Goal: Check status: Check status

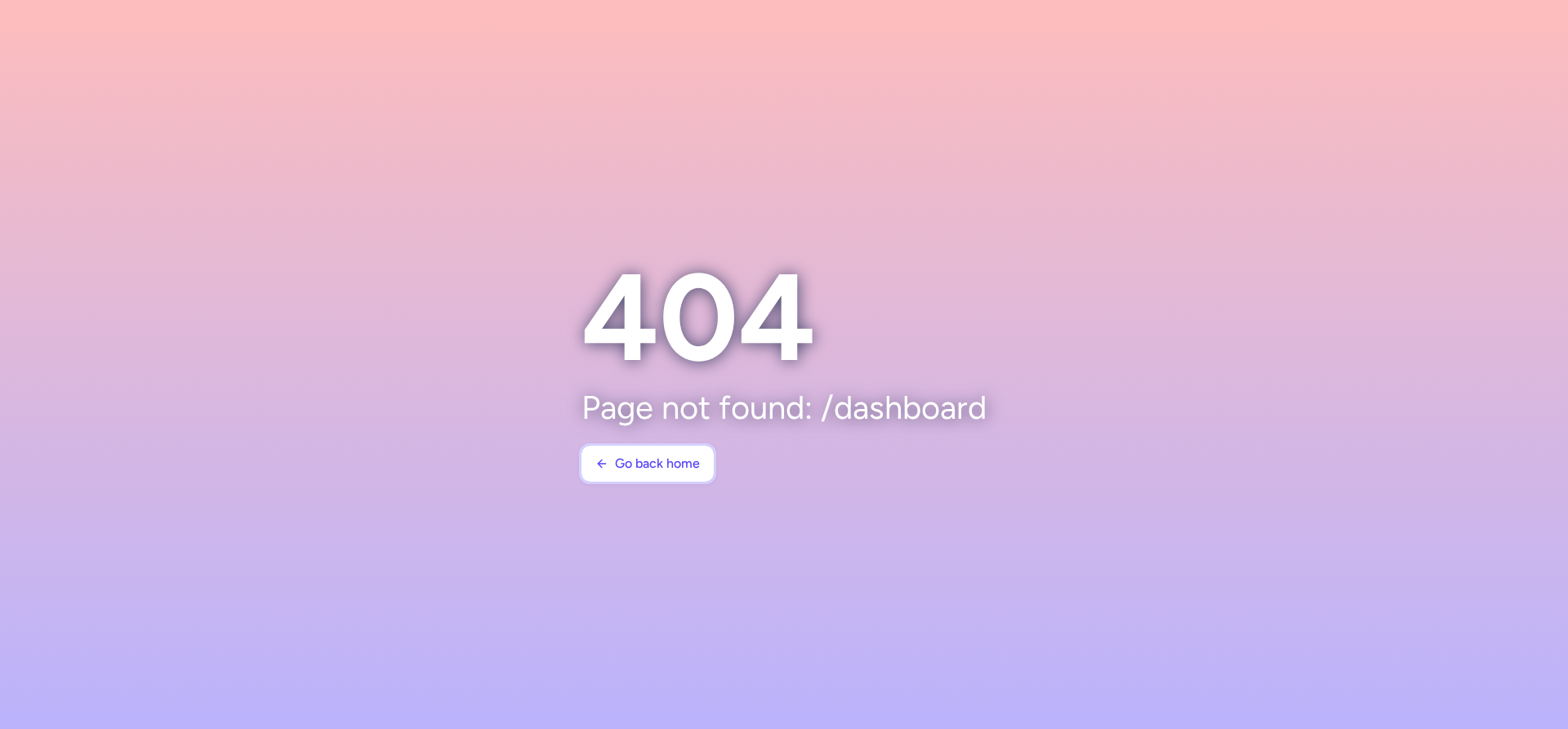
drag, startPoint x: 677, startPoint y: 462, endPoint x: 1193, endPoint y: 343, distance: 529.5
click at [678, 462] on span "Go back home" at bounding box center [657, 464] width 85 height 15
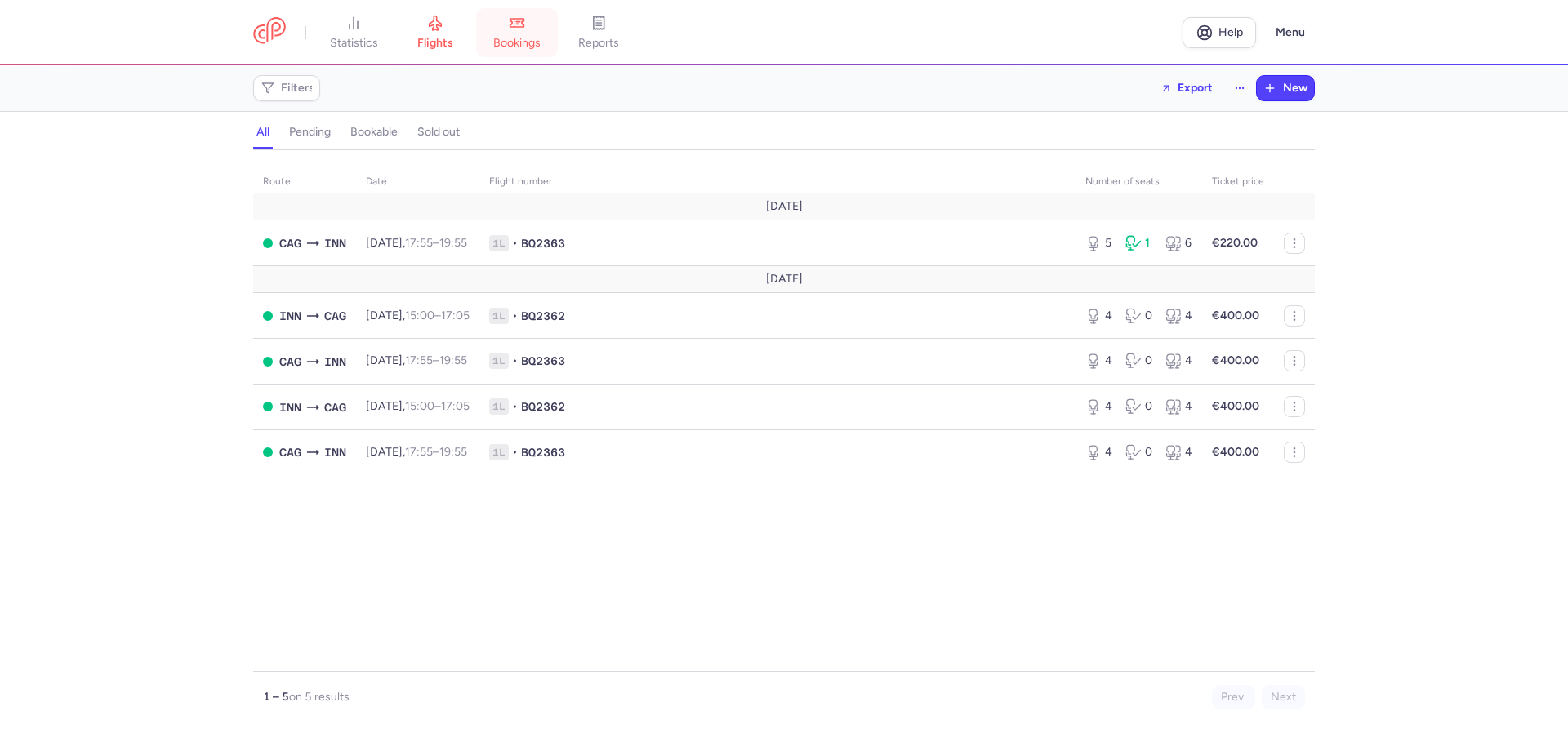
click at [540, 36] on span "bookings" at bounding box center [517, 44] width 48 height 15
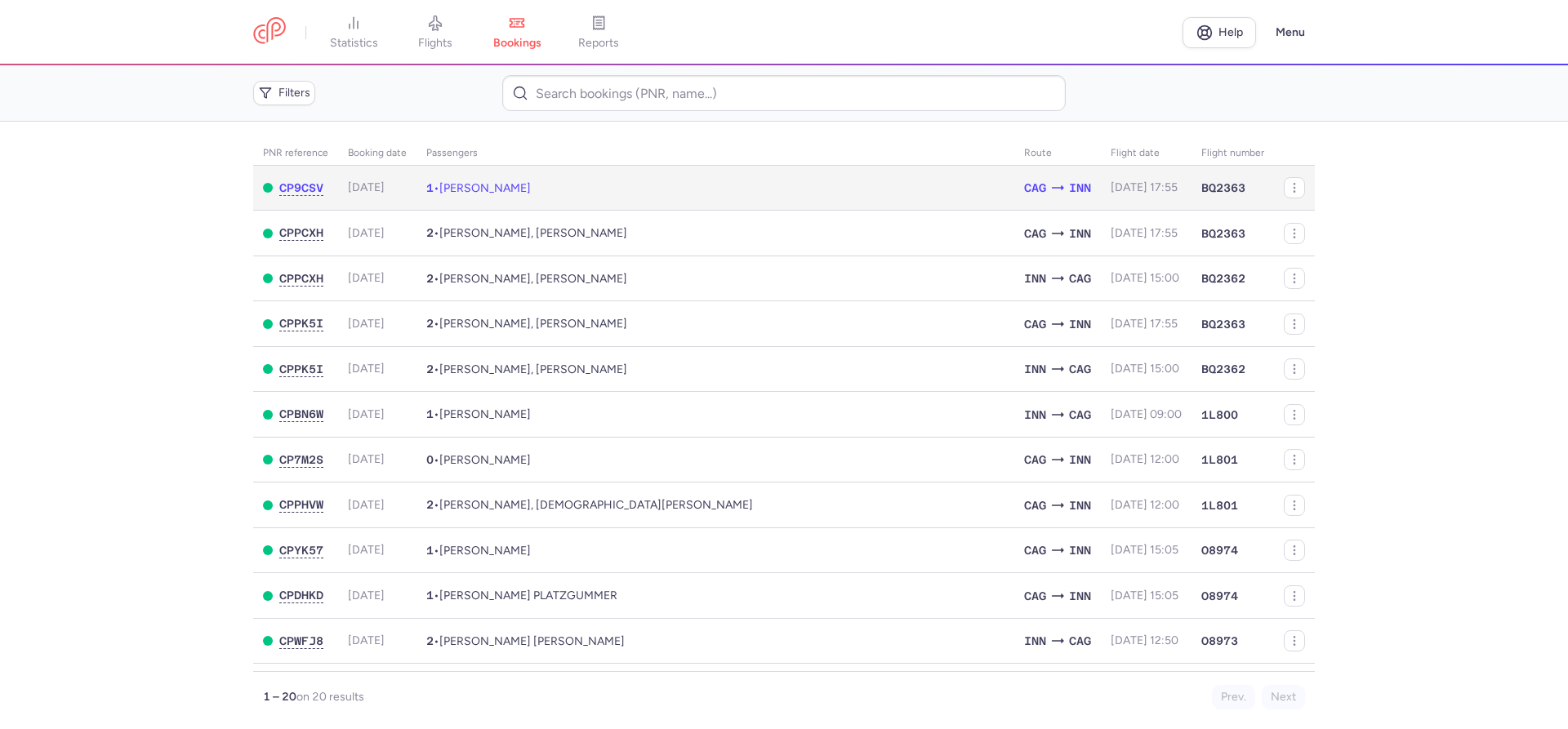
click at [594, 185] on td "1 • [PERSON_NAME]" at bounding box center [715, 189] width 598 height 45
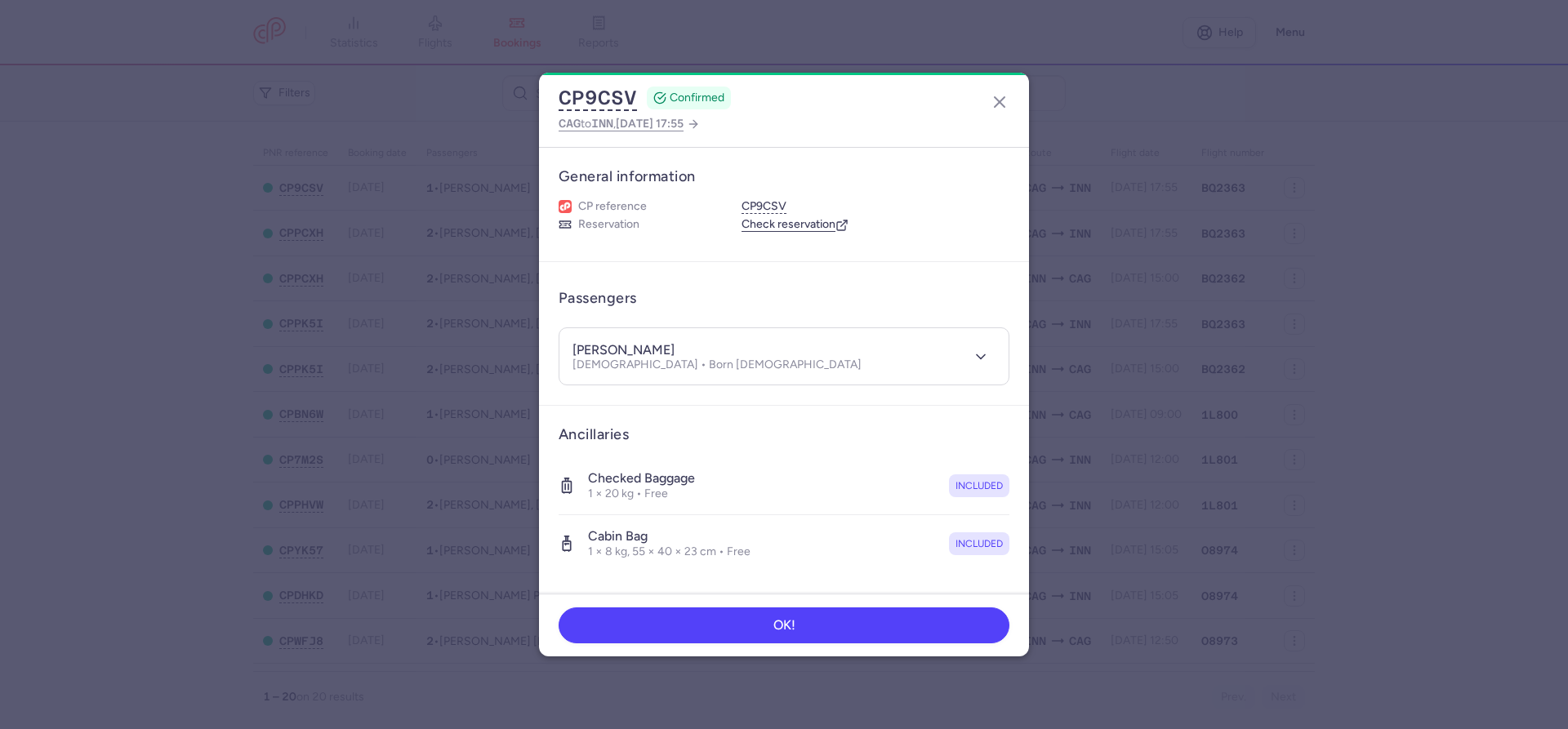
click at [592, 348] on h4 "[PERSON_NAME]" at bounding box center [623, 351] width 102 height 17
copy h4 "[PERSON_NAME]"
click at [635, 355] on h4 "[PERSON_NAME]" at bounding box center [623, 351] width 102 height 17
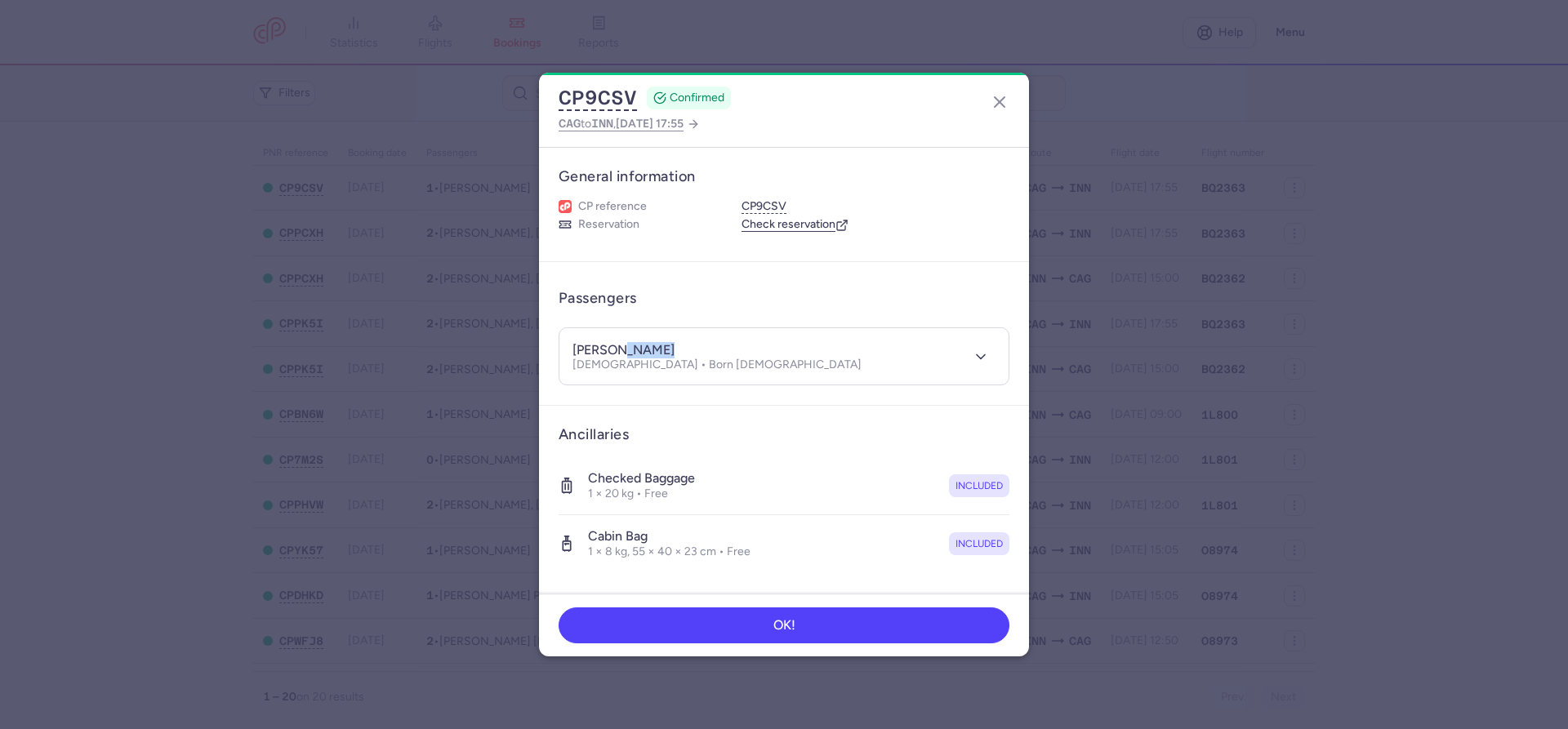
copy h4 "RIMML"
drag, startPoint x: 697, startPoint y: 369, endPoint x: 637, endPoint y: 369, distance: 60.0
click at [637, 369] on div "[PERSON_NAME] [DEMOGRAPHIC_DATA] • Born [DEMOGRAPHIC_DATA]" at bounding box center [765, 357] width 387 height 30
copy p "[DATE]"
click at [964, 268] on article "Passengers [PERSON_NAME] [DEMOGRAPHIC_DATA] • Born [DEMOGRAPHIC_DATA]" at bounding box center [784, 334] width 490 height 144
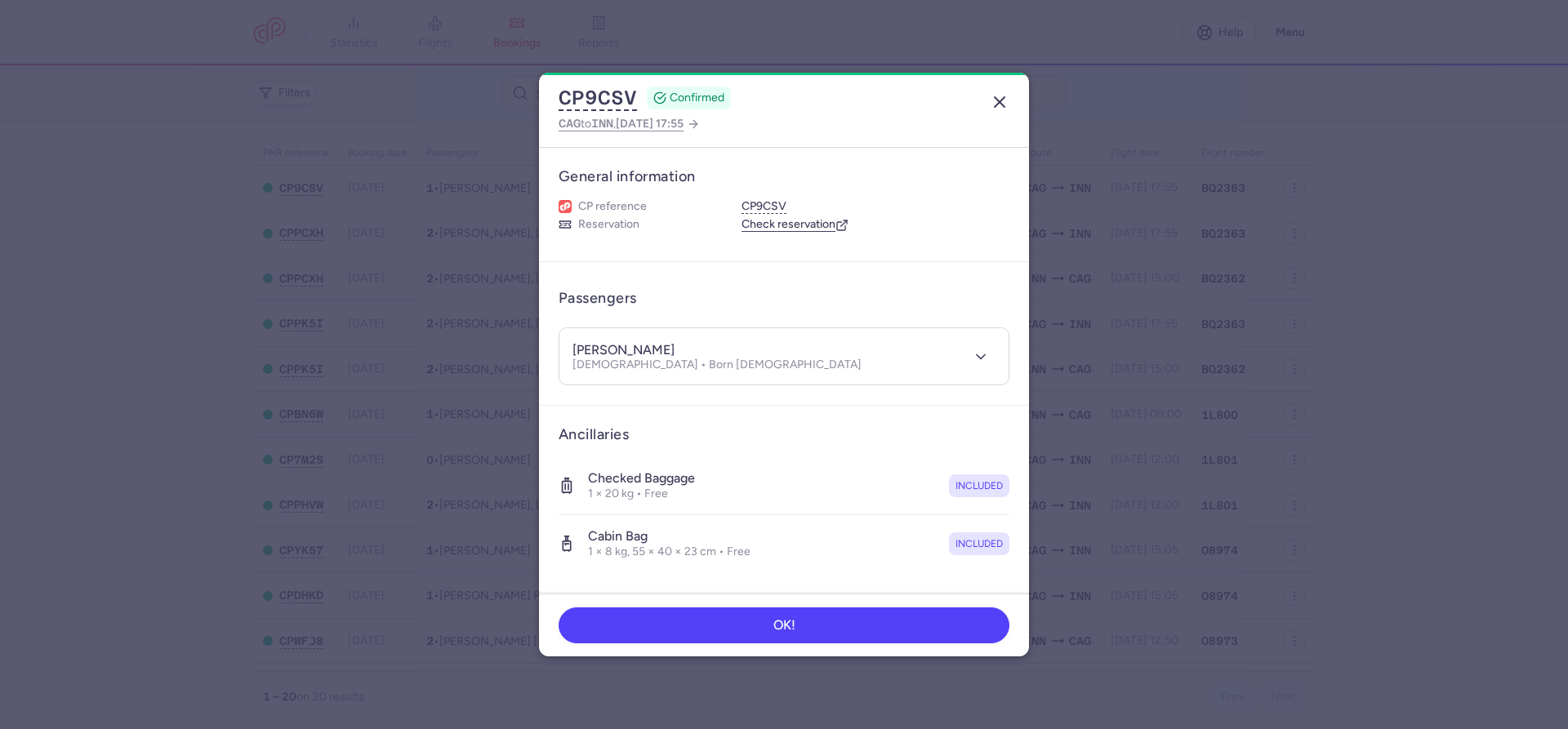
click at [999, 102] on line "button" at bounding box center [1000, 102] width 10 height 10
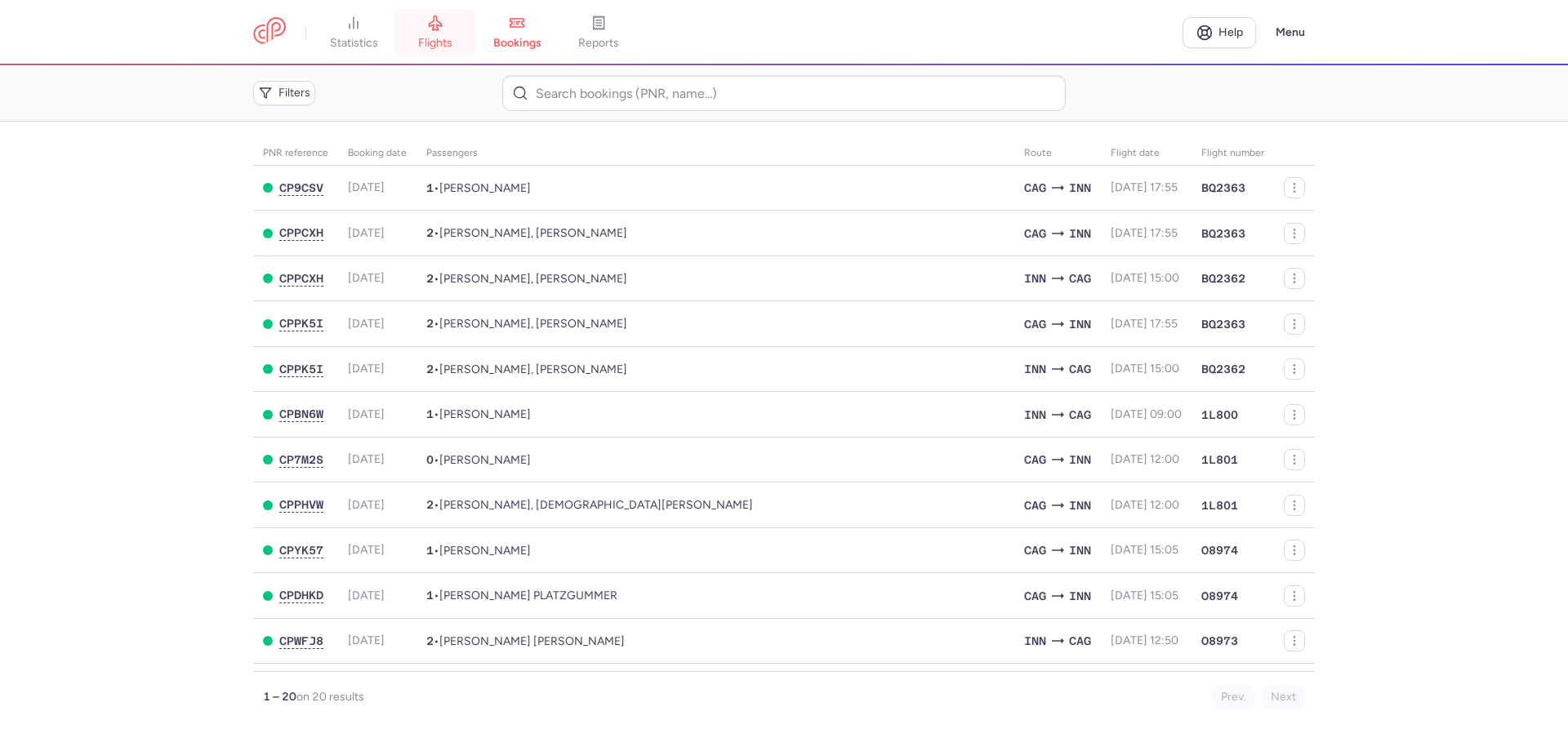
click at [476, 31] on link "flights" at bounding box center [436, 33] width 82 height 36
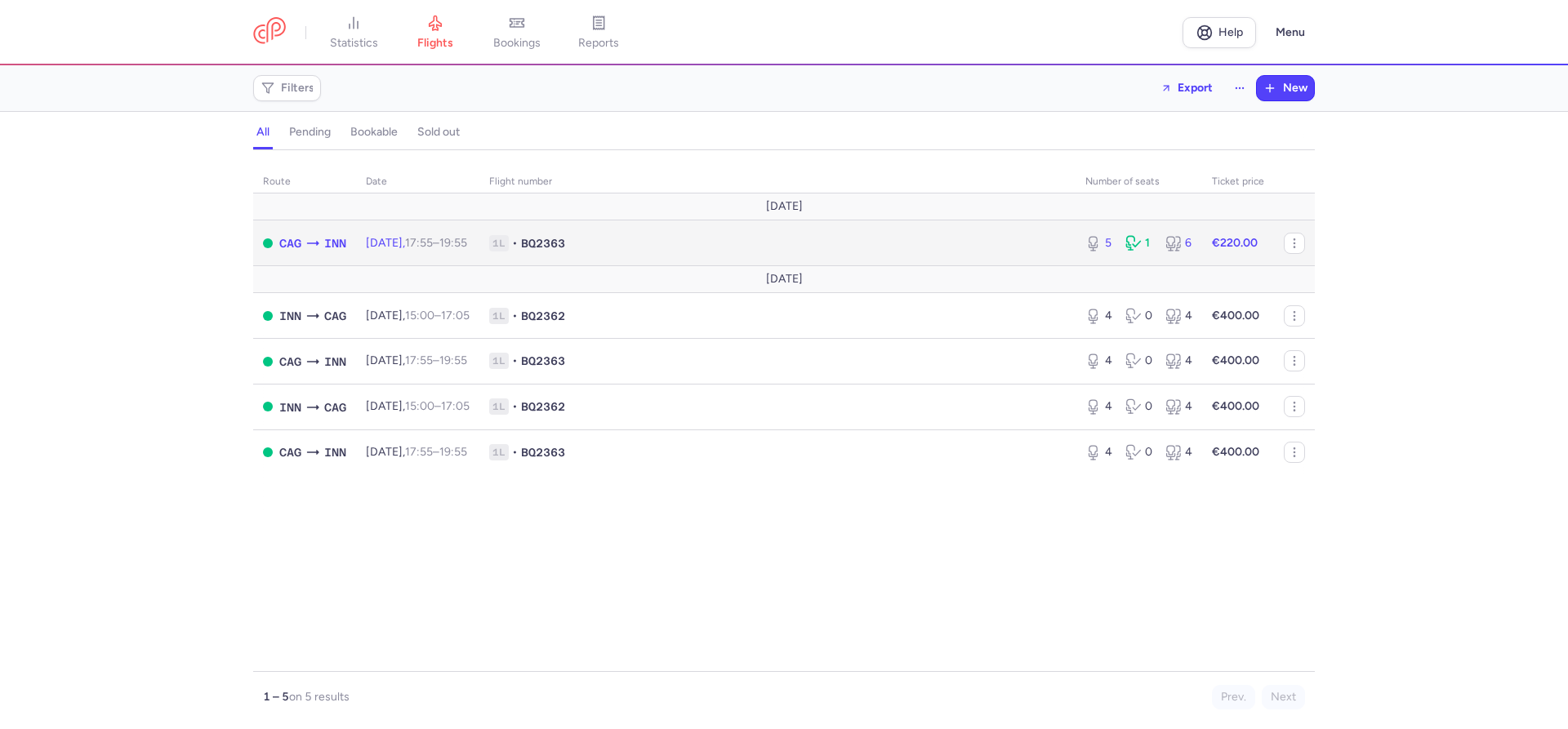
click at [1138, 235] on icon at bounding box center [1134, 244] width 17 height 17
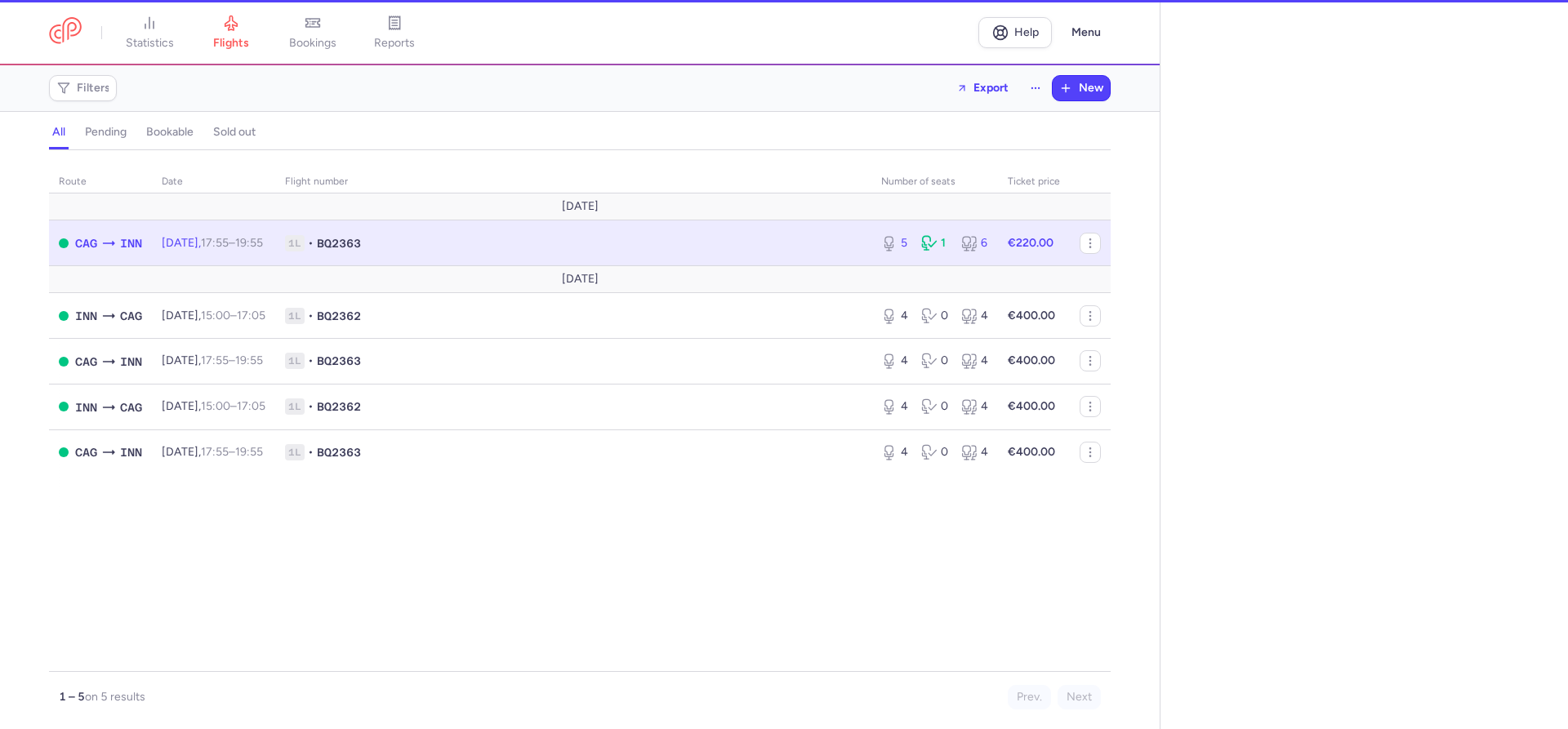
select select "days"
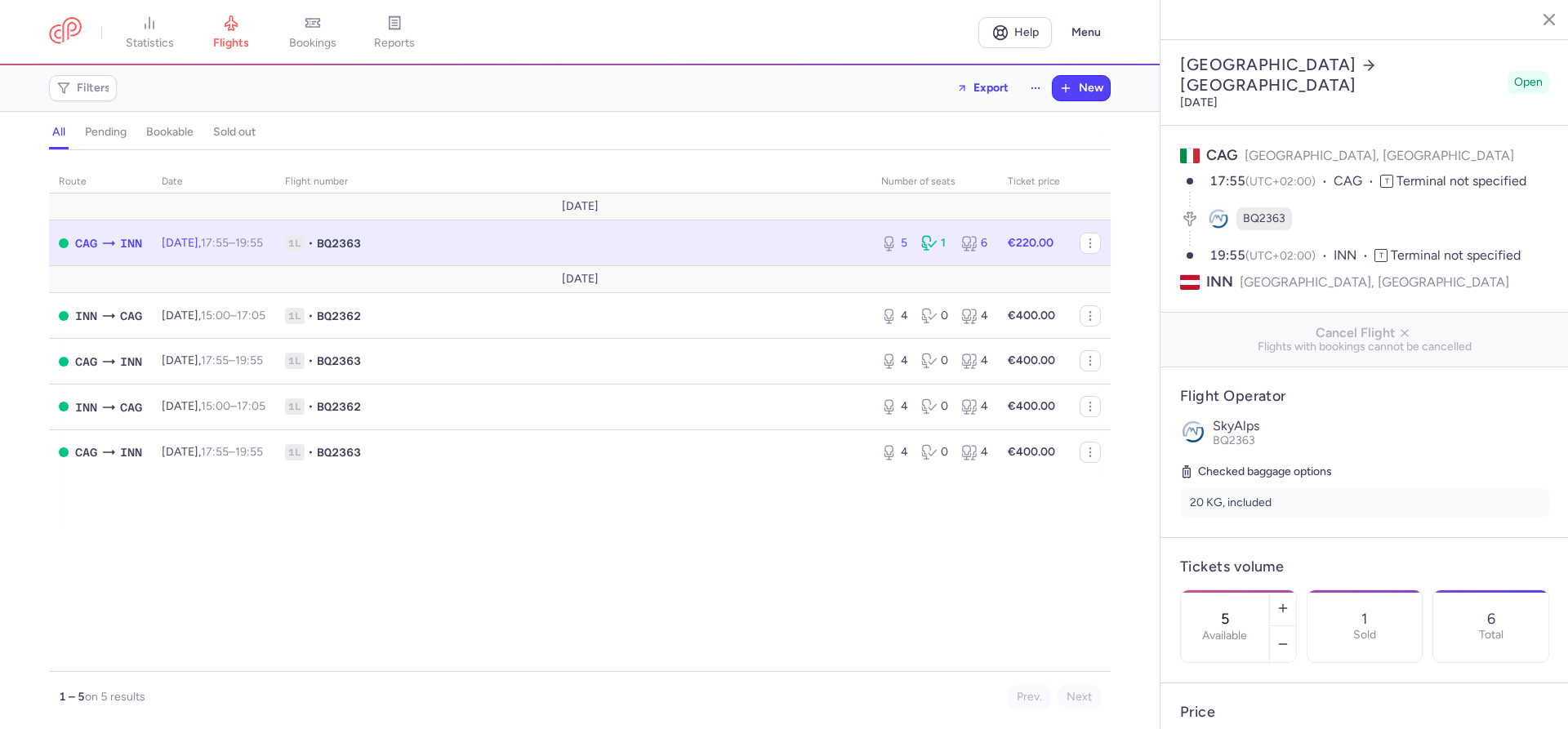
scroll to position [358, 0]
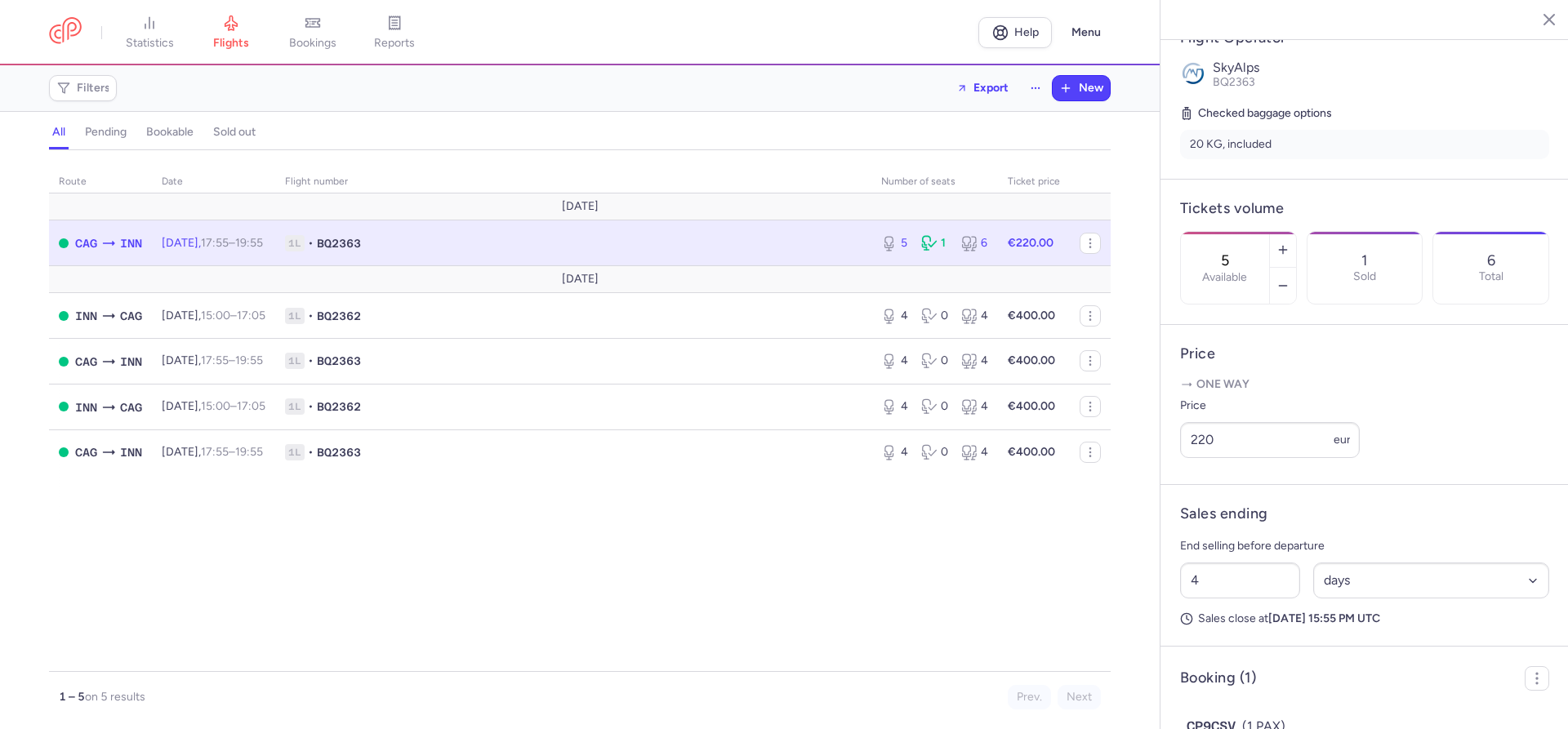
click at [1536, 22] on icon "button" at bounding box center [1537, 19] width 17 height 17
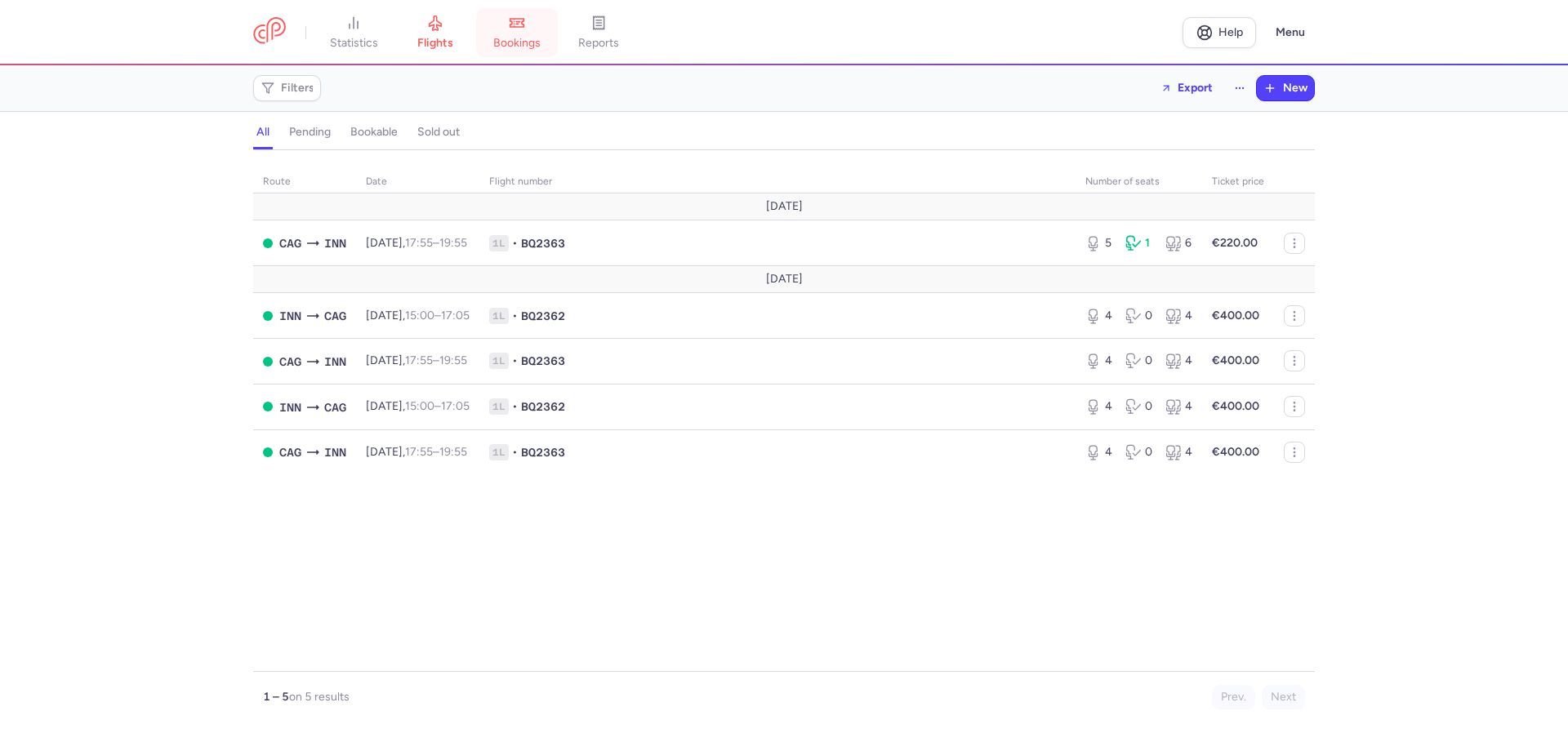
click at [497, 29] on link "bookings" at bounding box center [517, 33] width 82 height 36
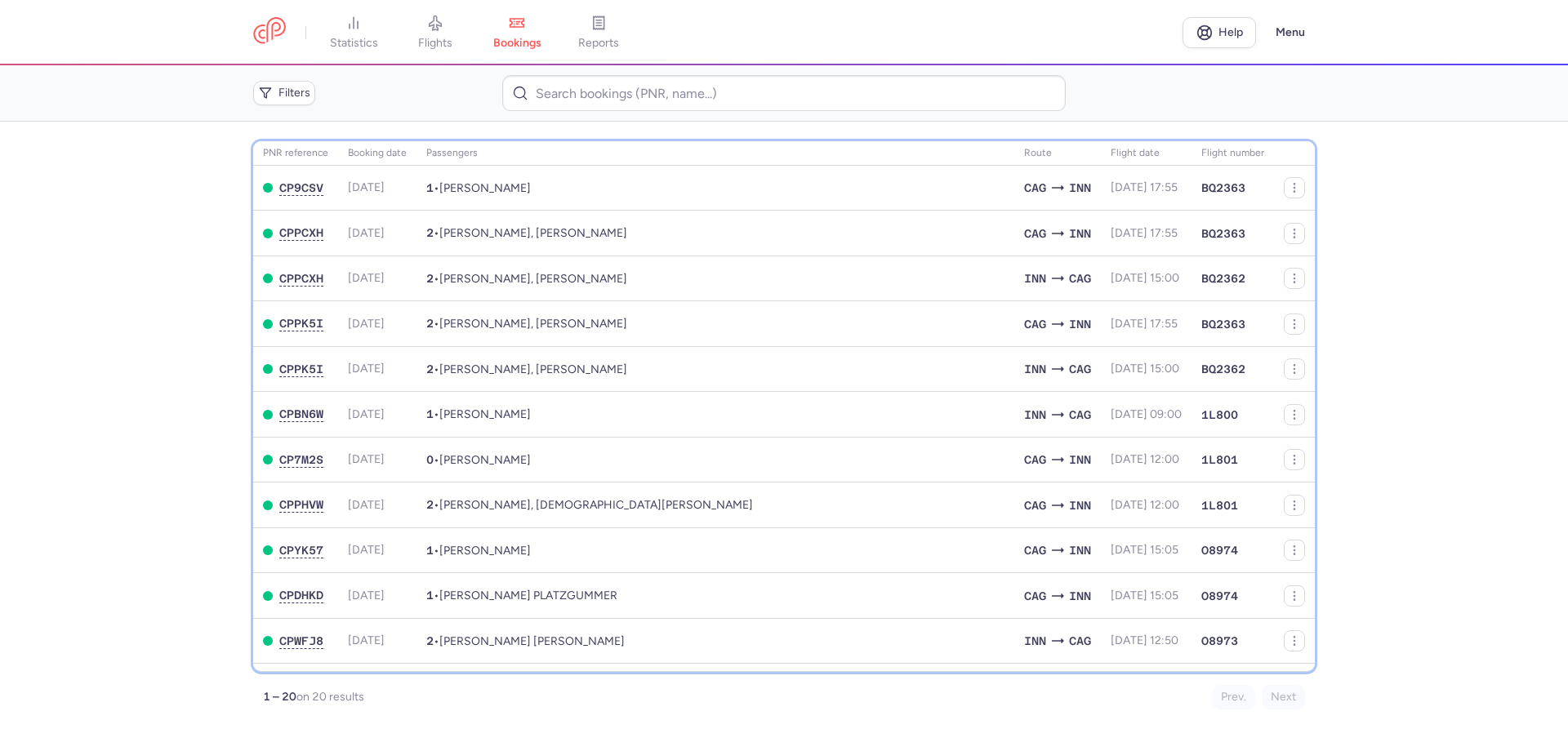
click at [1015, 149] on th "Passengers" at bounding box center [1057, 153] width 87 height 24
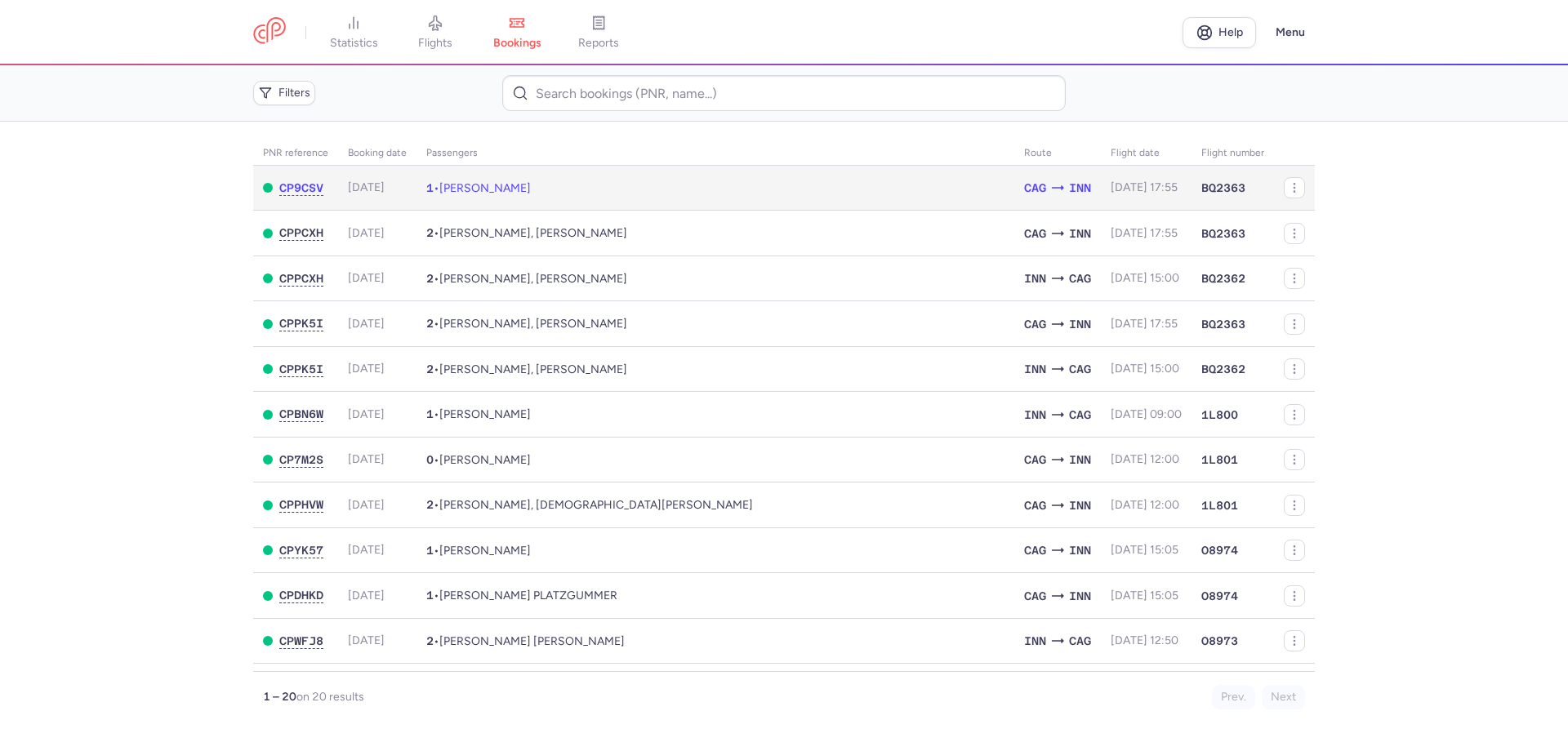
click at [569, 189] on td "1 • [PERSON_NAME]" at bounding box center [715, 189] width 598 height 45
